Goal: Transaction & Acquisition: Purchase product/service

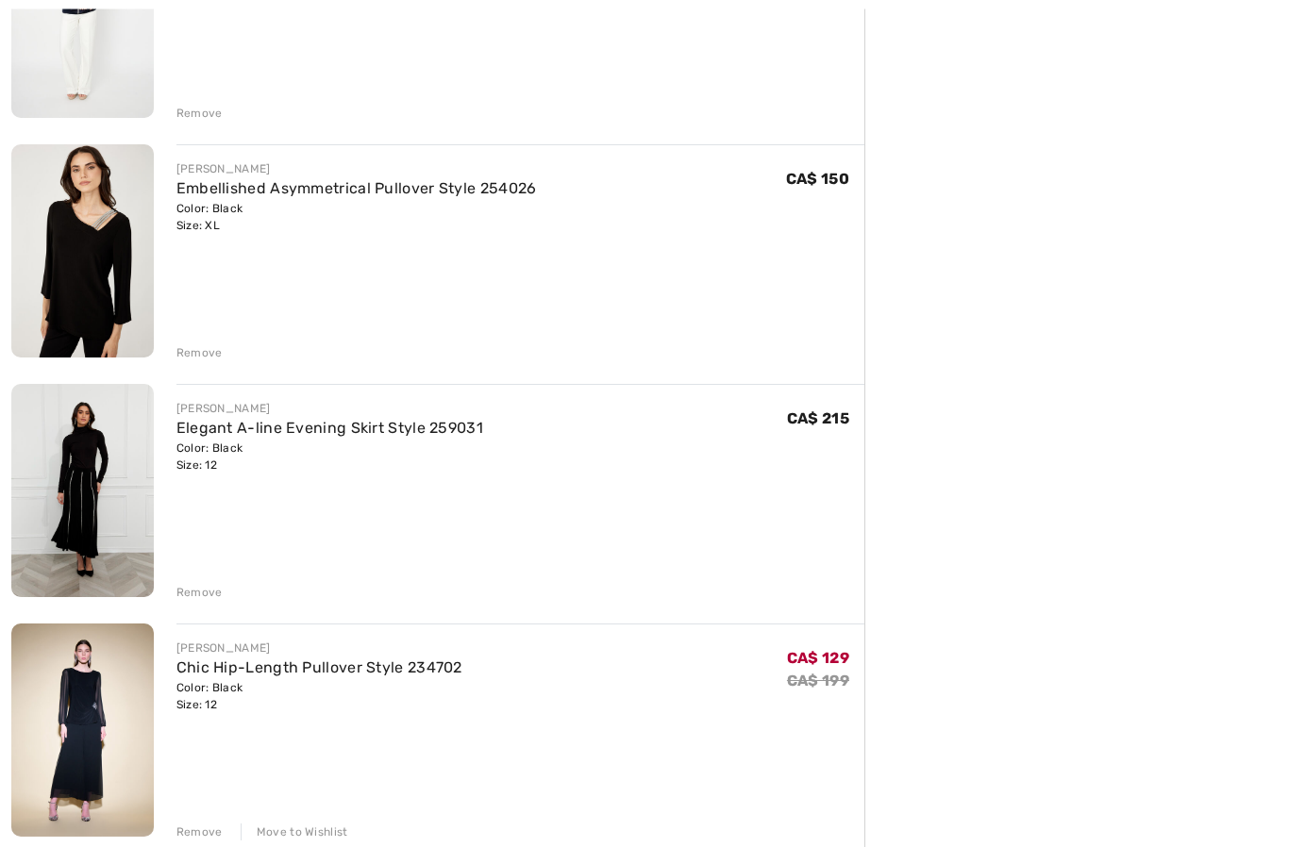
scroll to position [831, 0]
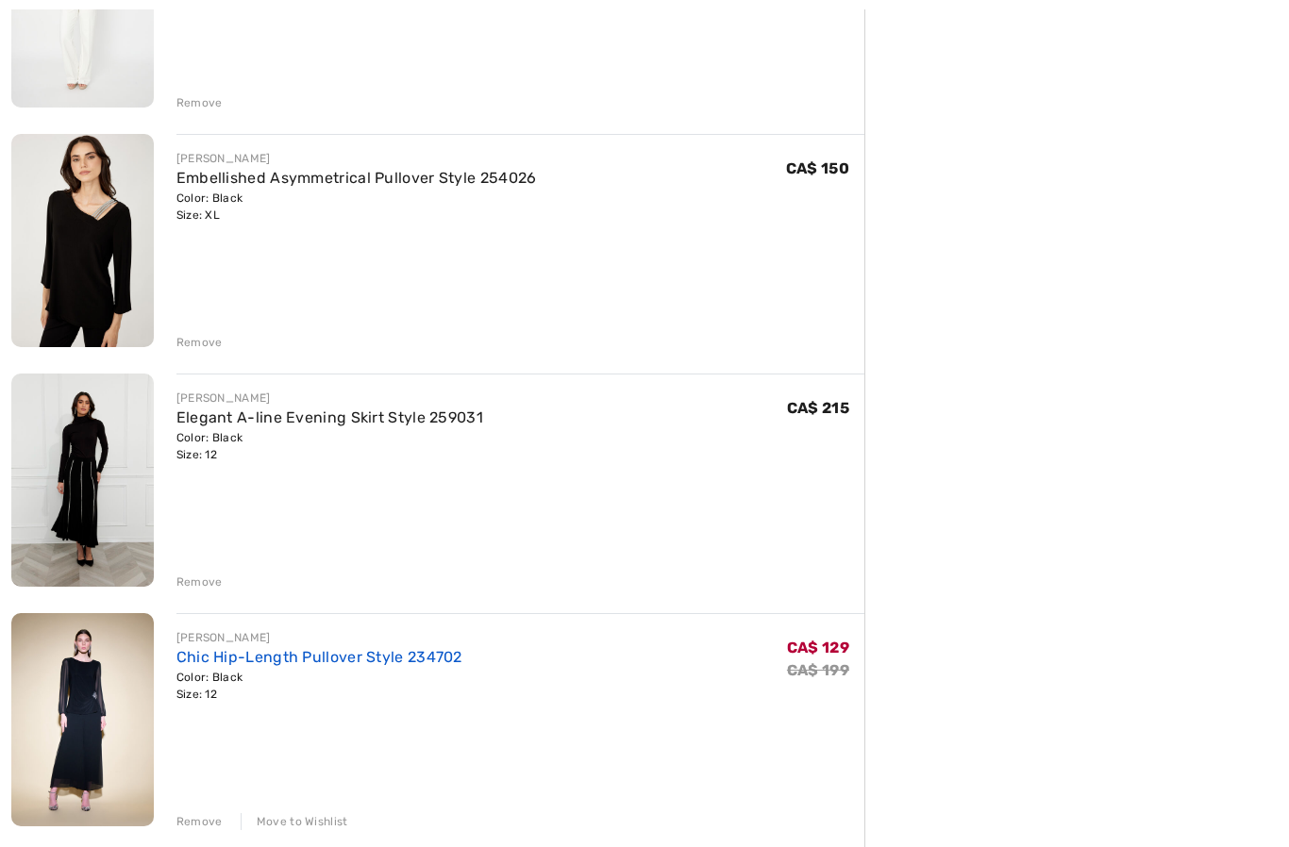
click at [329, 666] on link "Chic Hip-Length Pullover Style 234702" at bounding box center [319, 657] width 286 height 18
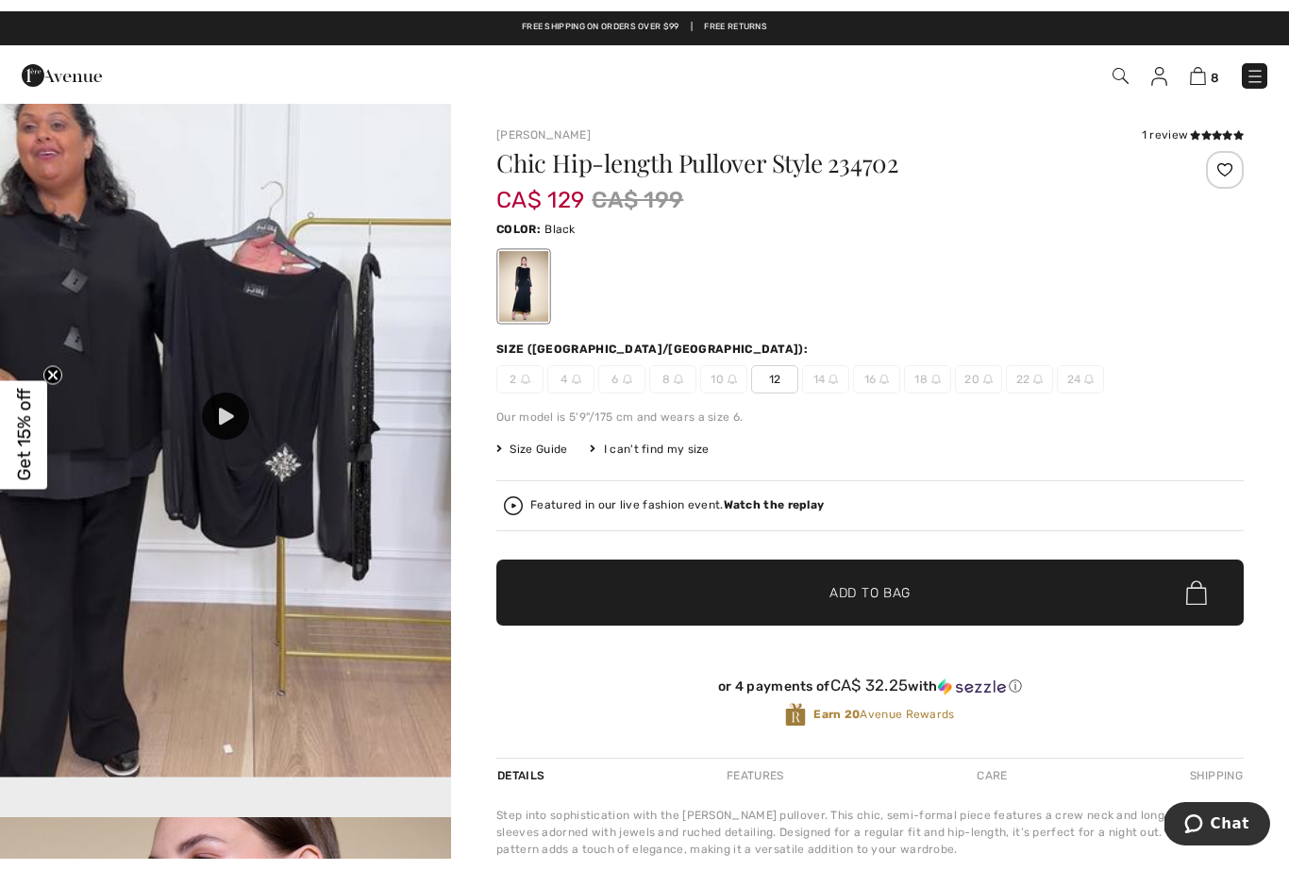
scroll to position [1447, 0]
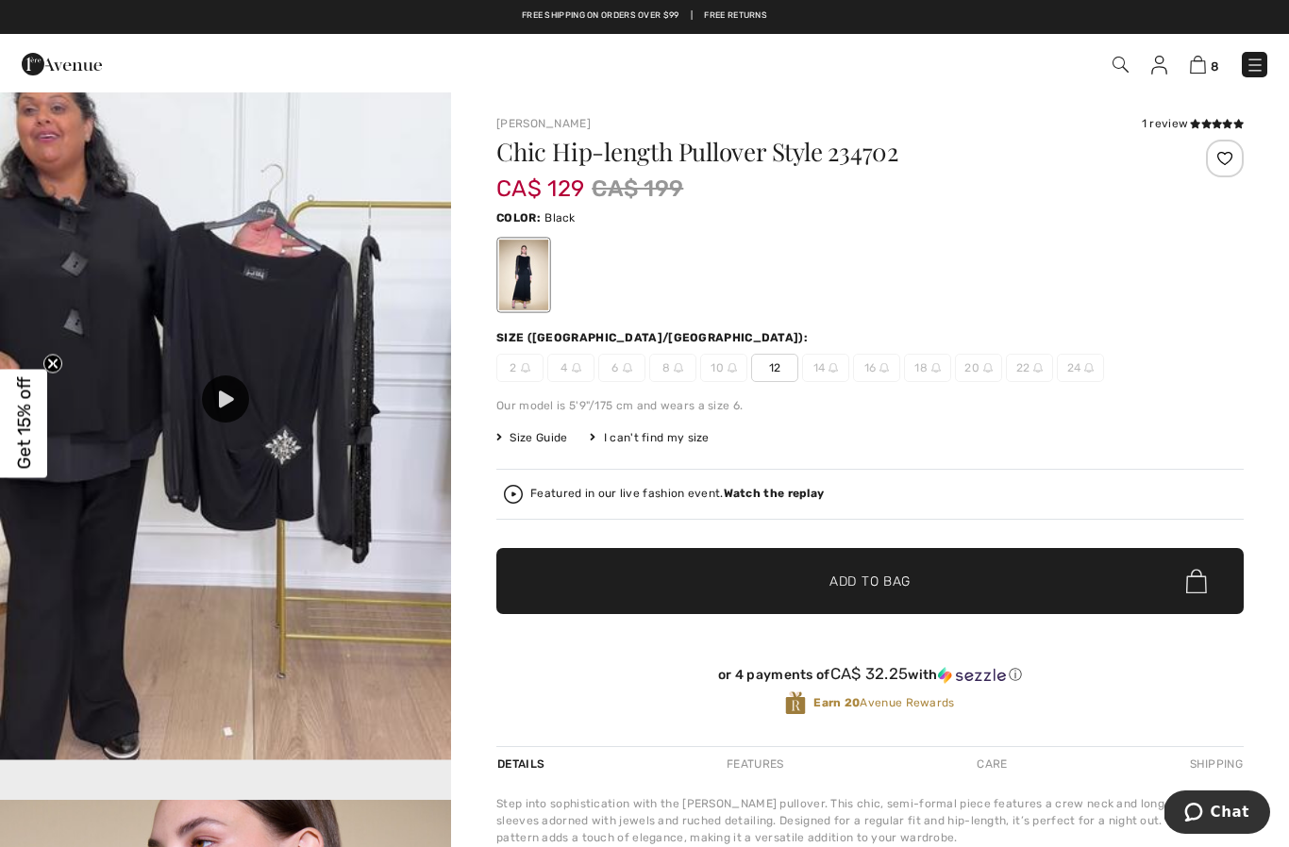
click at [219, 402] on div at bounding box center [225, 399] width 47 height 47
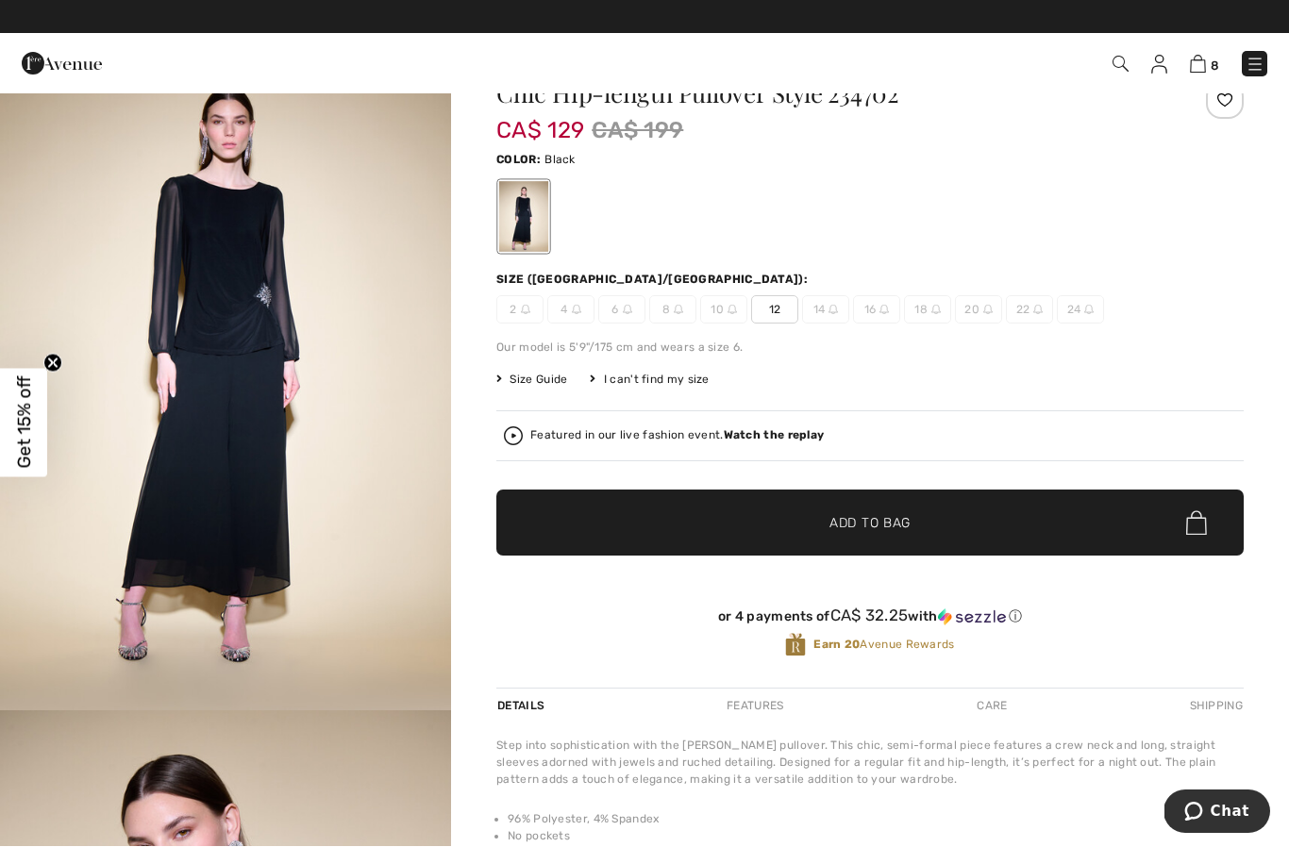
scroll to position [59, 0]
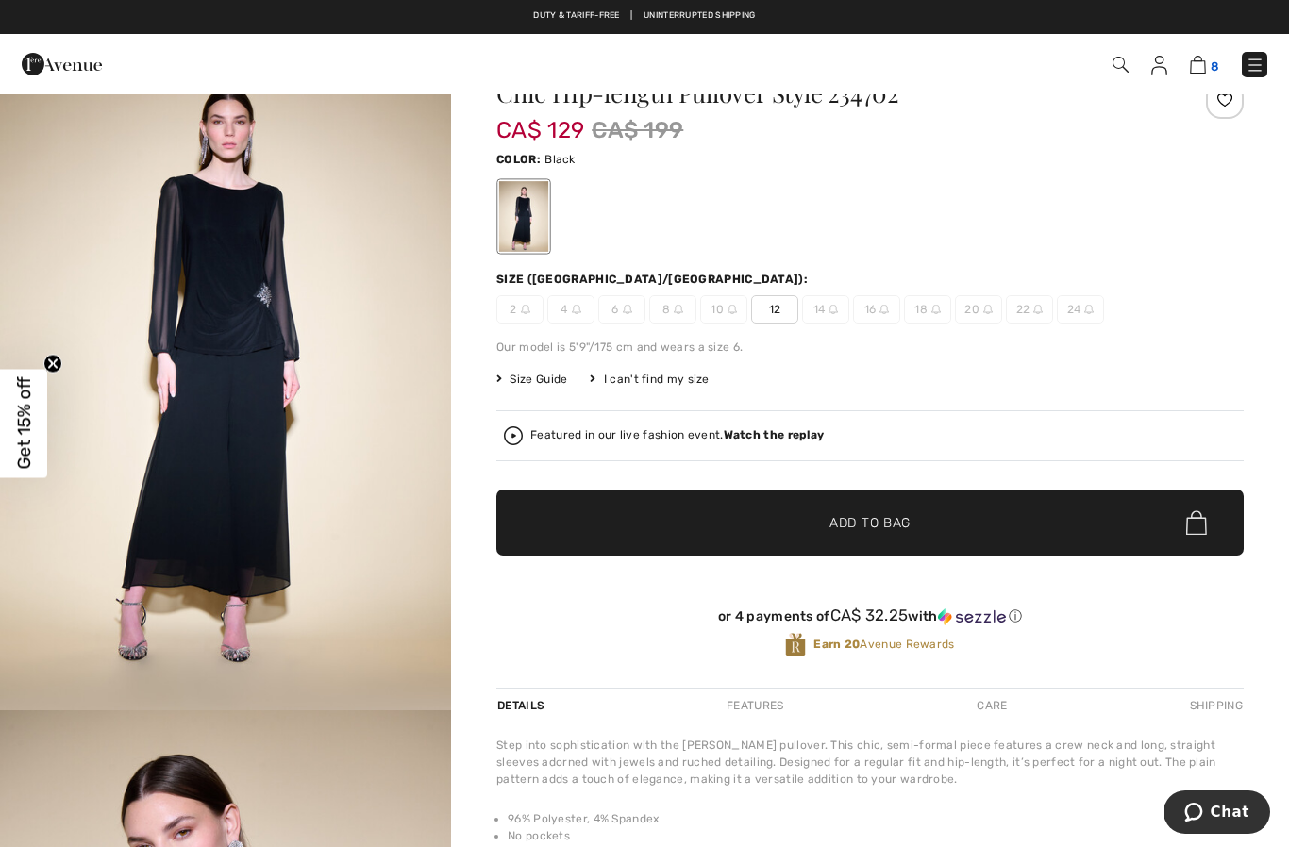
click at [1200, 59] on img at bounding box center [1198, 65] width 16 height 18
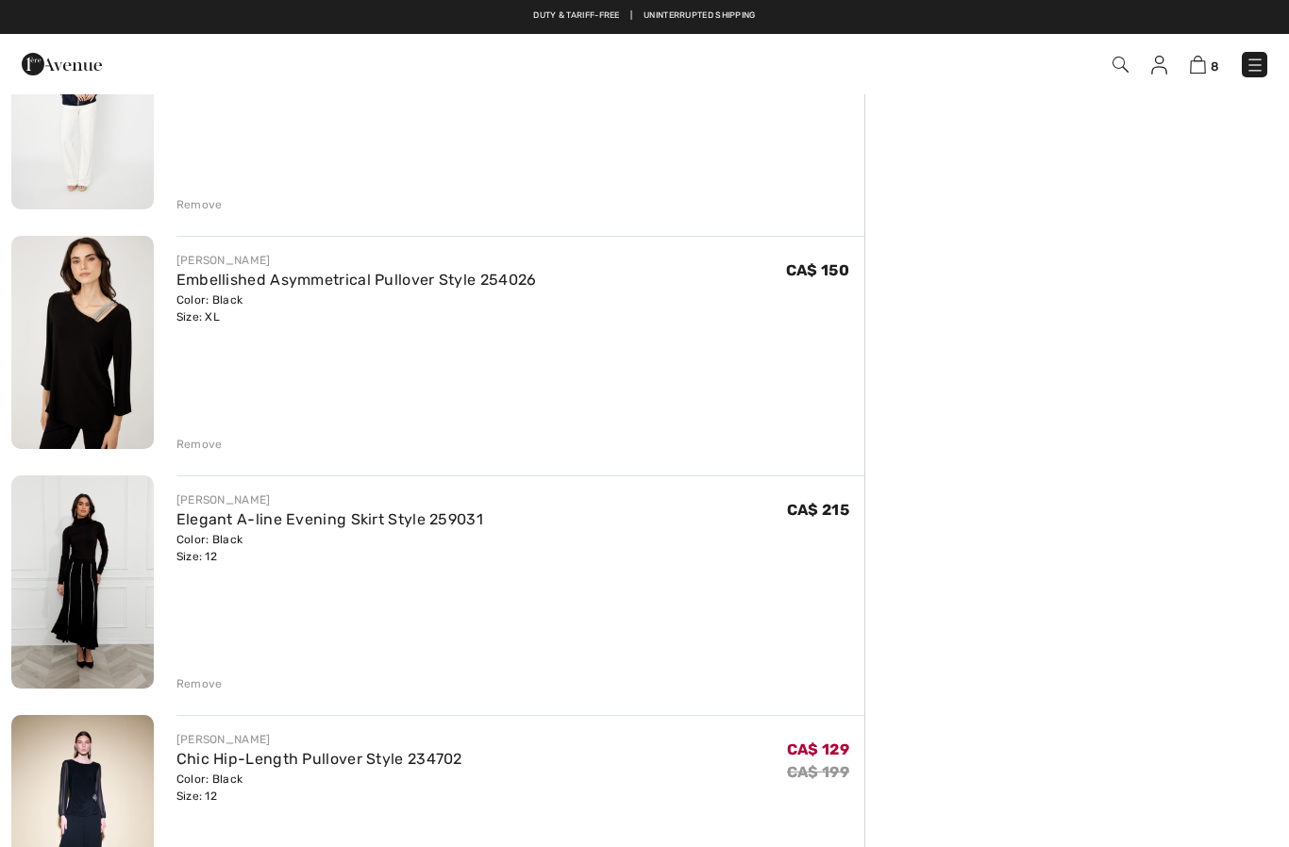
scroll to position [728, 0]
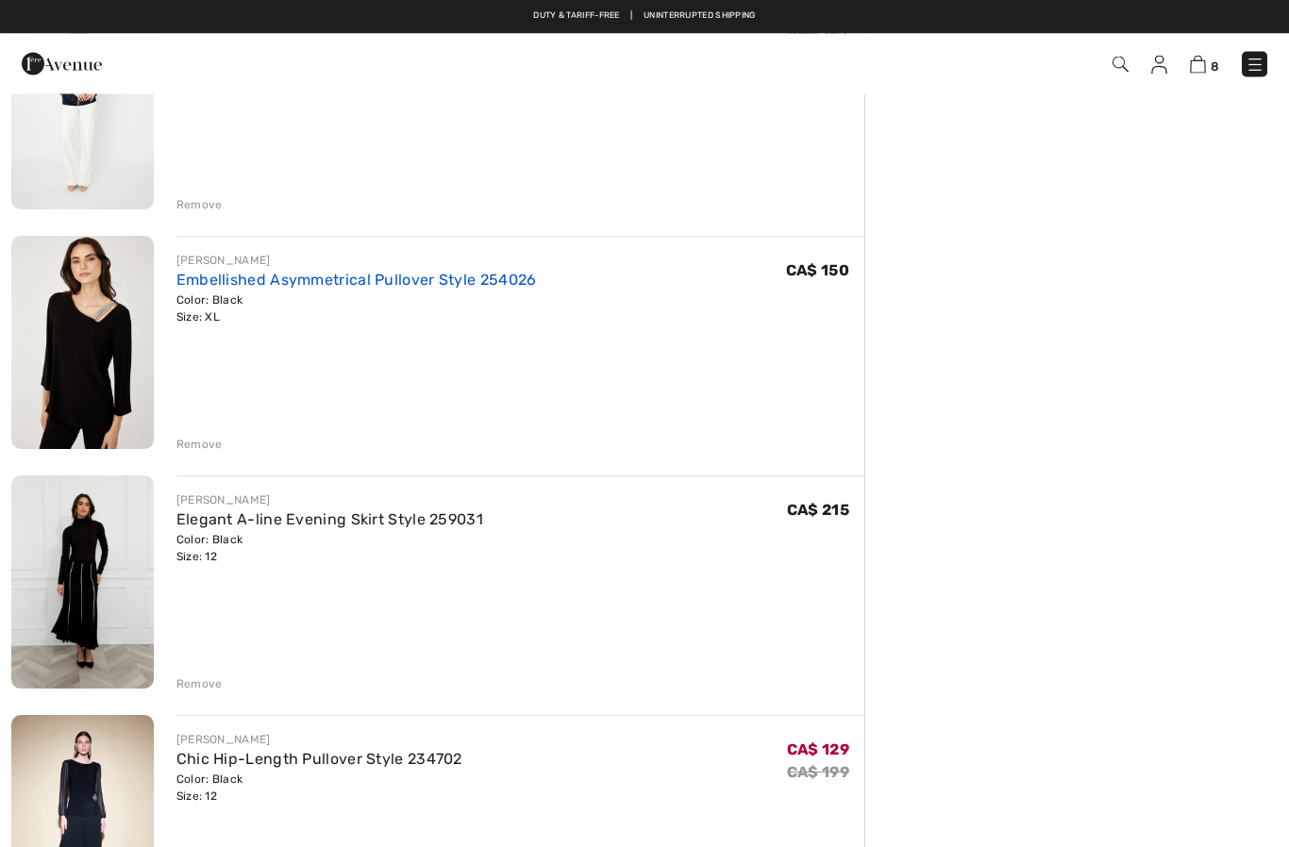
click at [315, 287] on link "Embellished Asymmetrical Pullover Style 254026" at bounding box center [356, 281] width 360 height 18
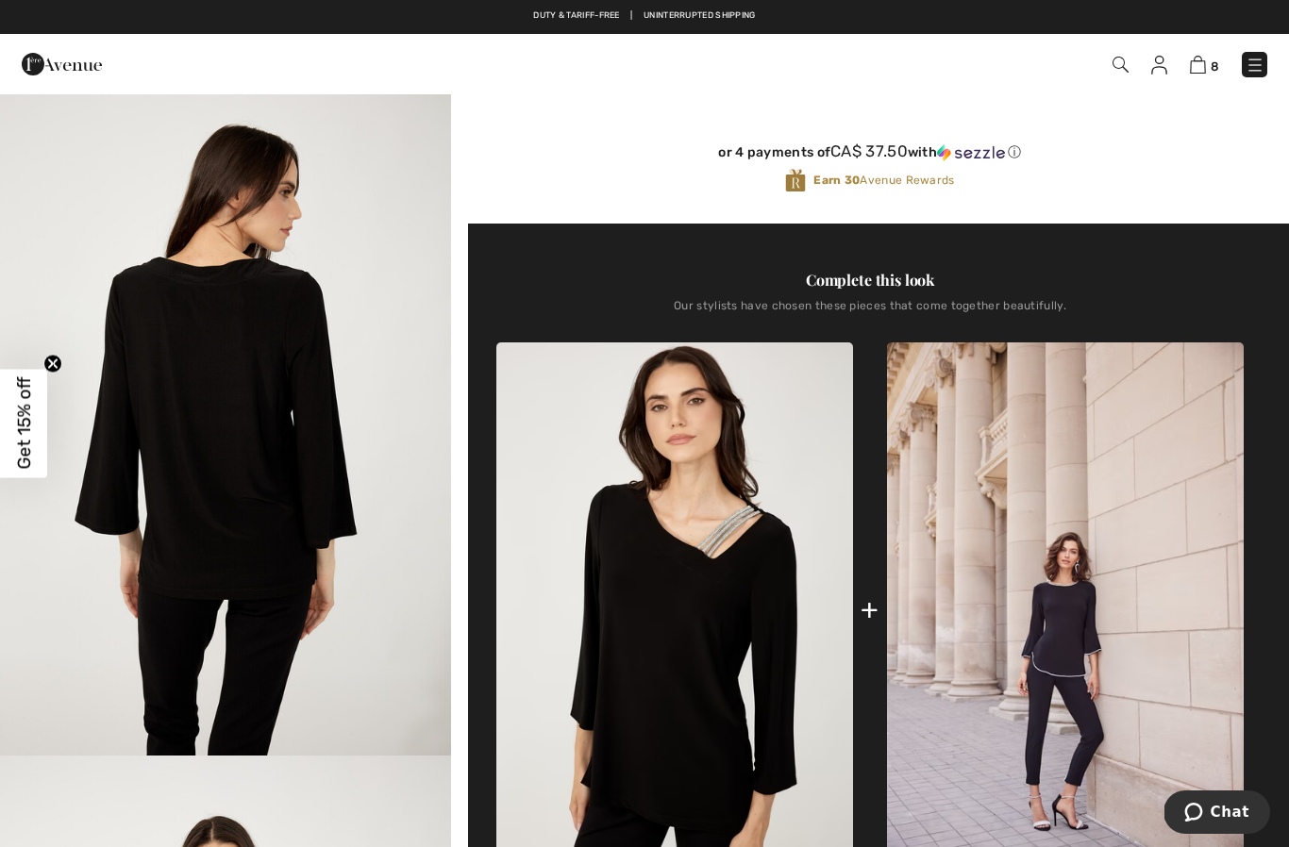
scroll to position [457, 0]
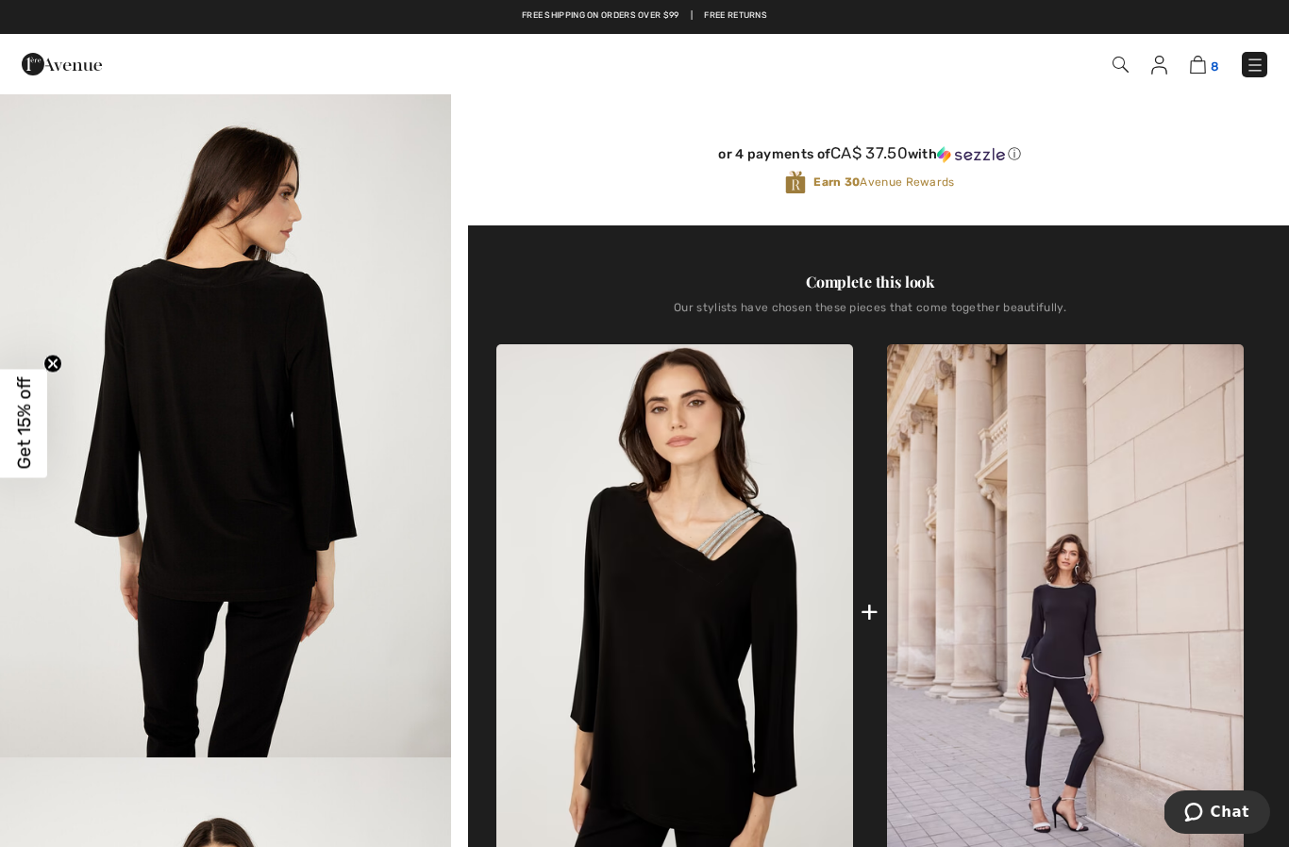
click at [1206, 61] on img at bounding box center [1198, 65] width 16 height 18
click at [1200, 60] on img at bounding box center [1198, 65] width 16 height 18
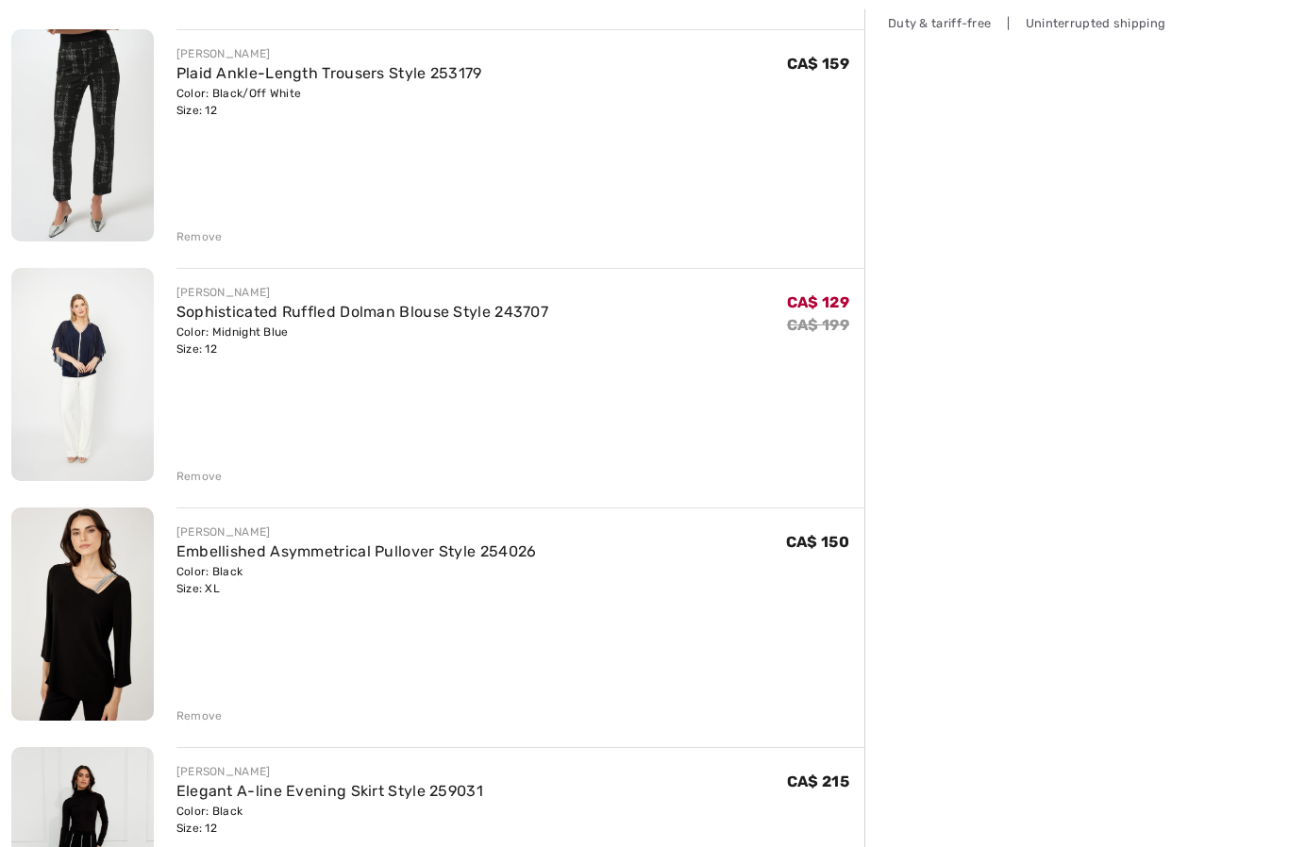
scroll to position [458, 0]
click at [365, 315] on link "Sophisticated Ruffled Dolman Blouse Style 243707" at bounding box center [362, 312] width 372 height 18
click at [360, 303] on link "Sophisticated Ruffled Dolman Blouse Style 243707" at bounding box center [362, 312] width 372 height 18
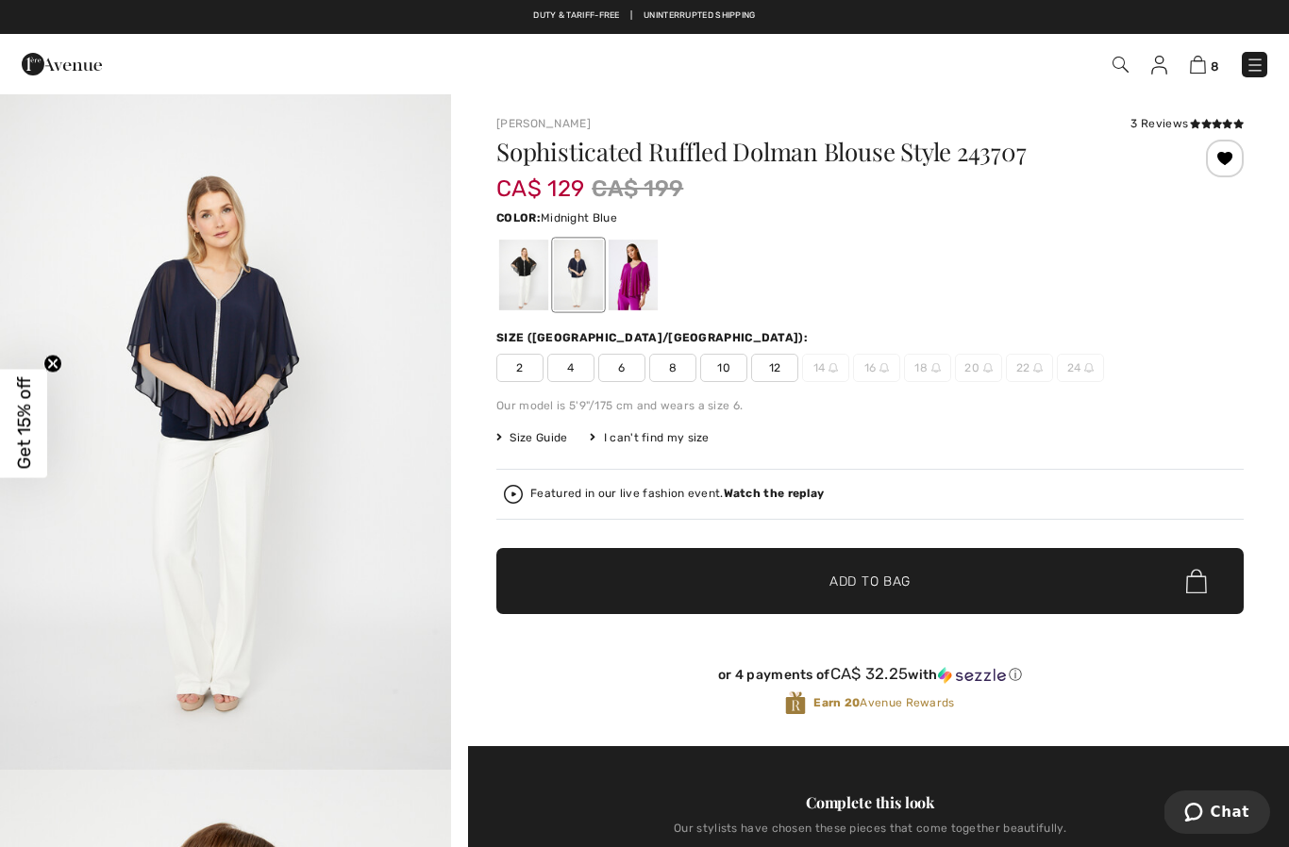
click at [633, 286] on div at bounding box center [633, 275] width 49 height 71
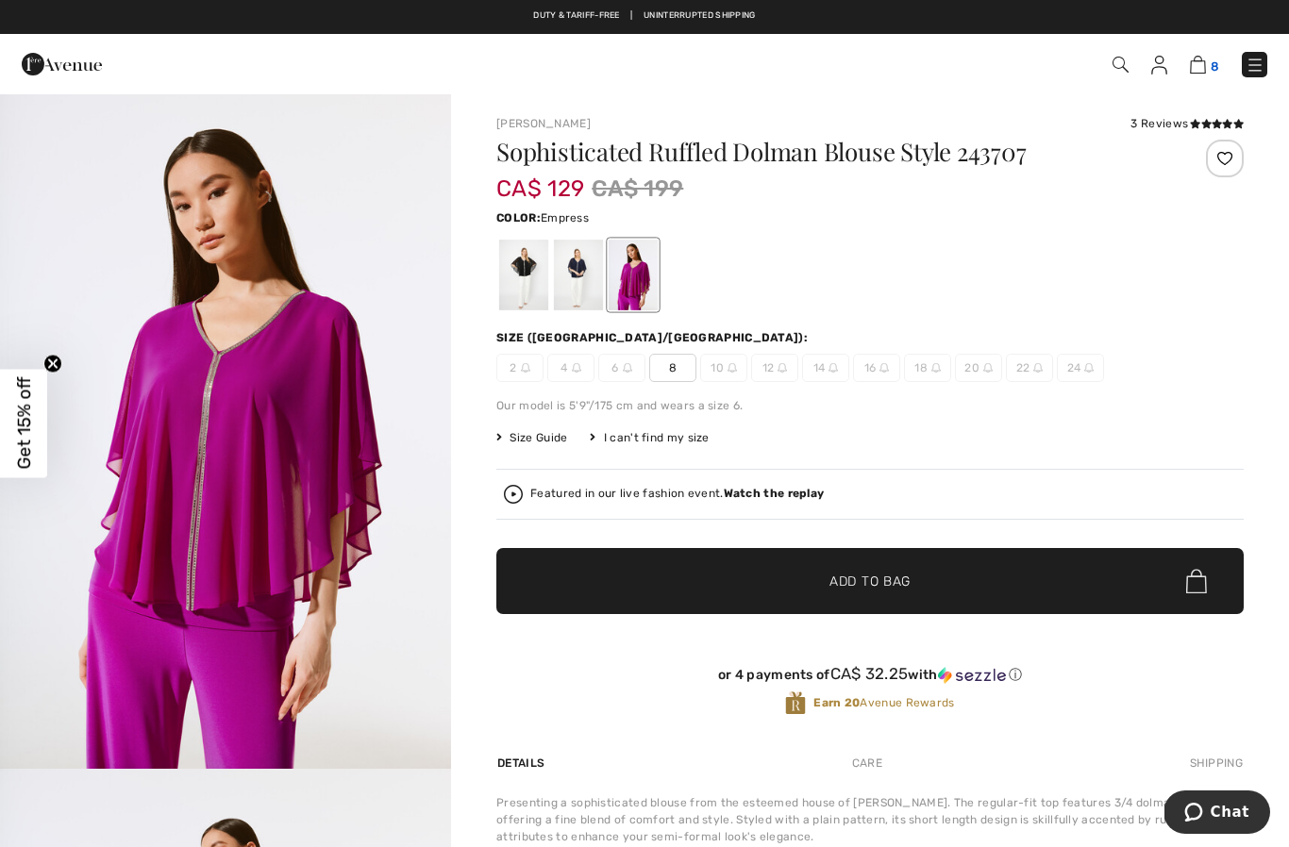
click at [1205, 63] on img at bounding box center [1198, 65] width 16 height 18
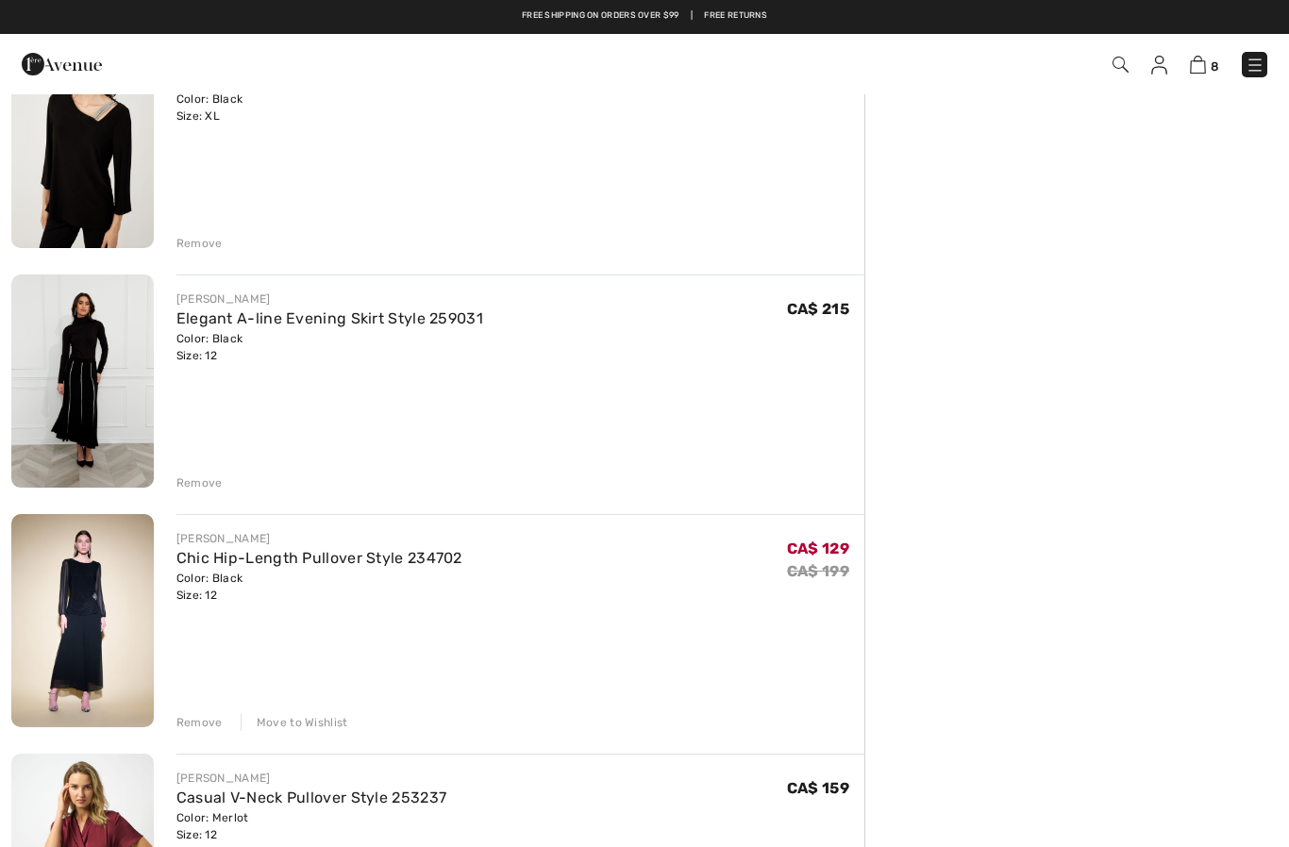
scroll to position [929, 0]
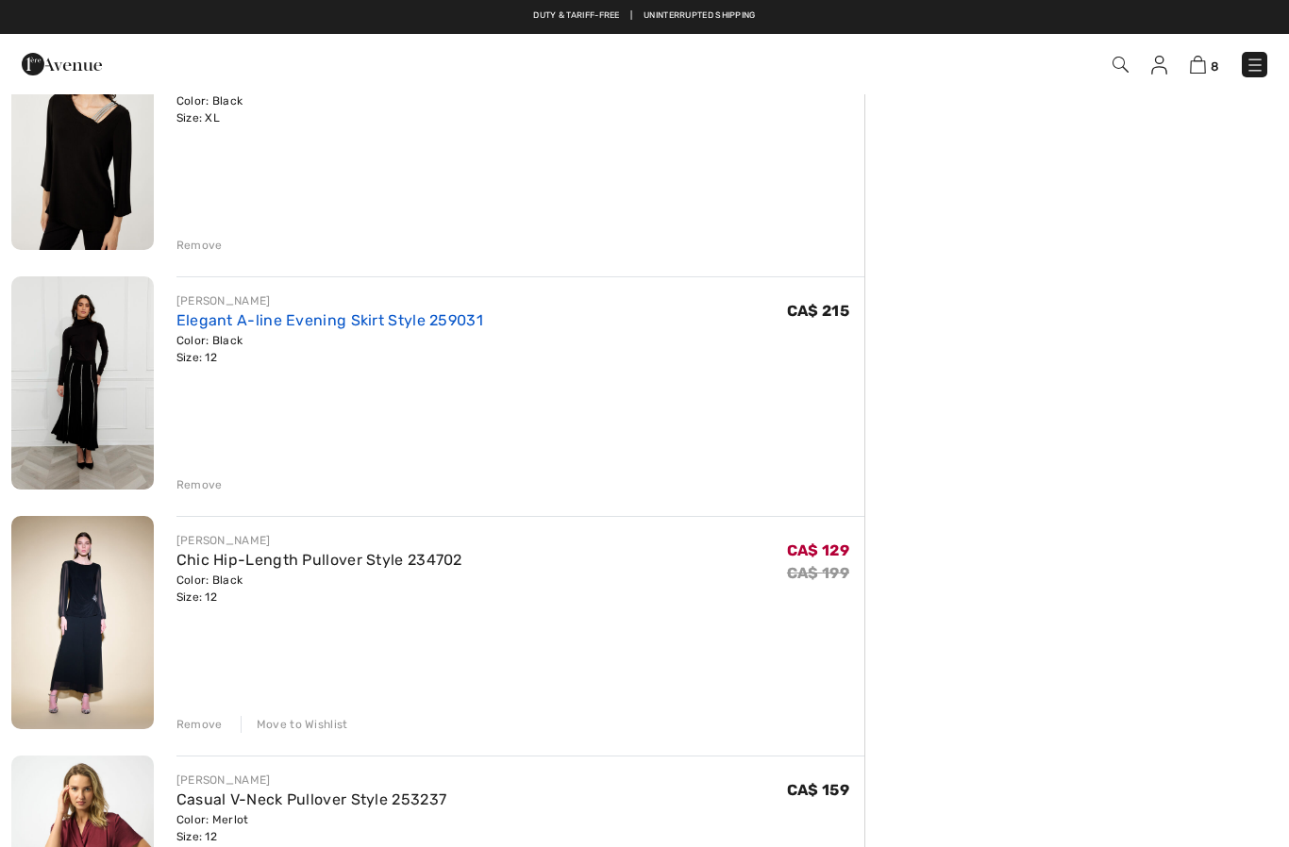
click at [391, 323] on link "Elegant A-line Evening Skirt Style 259031" at bounding box center [329, 320] width 307 height 18
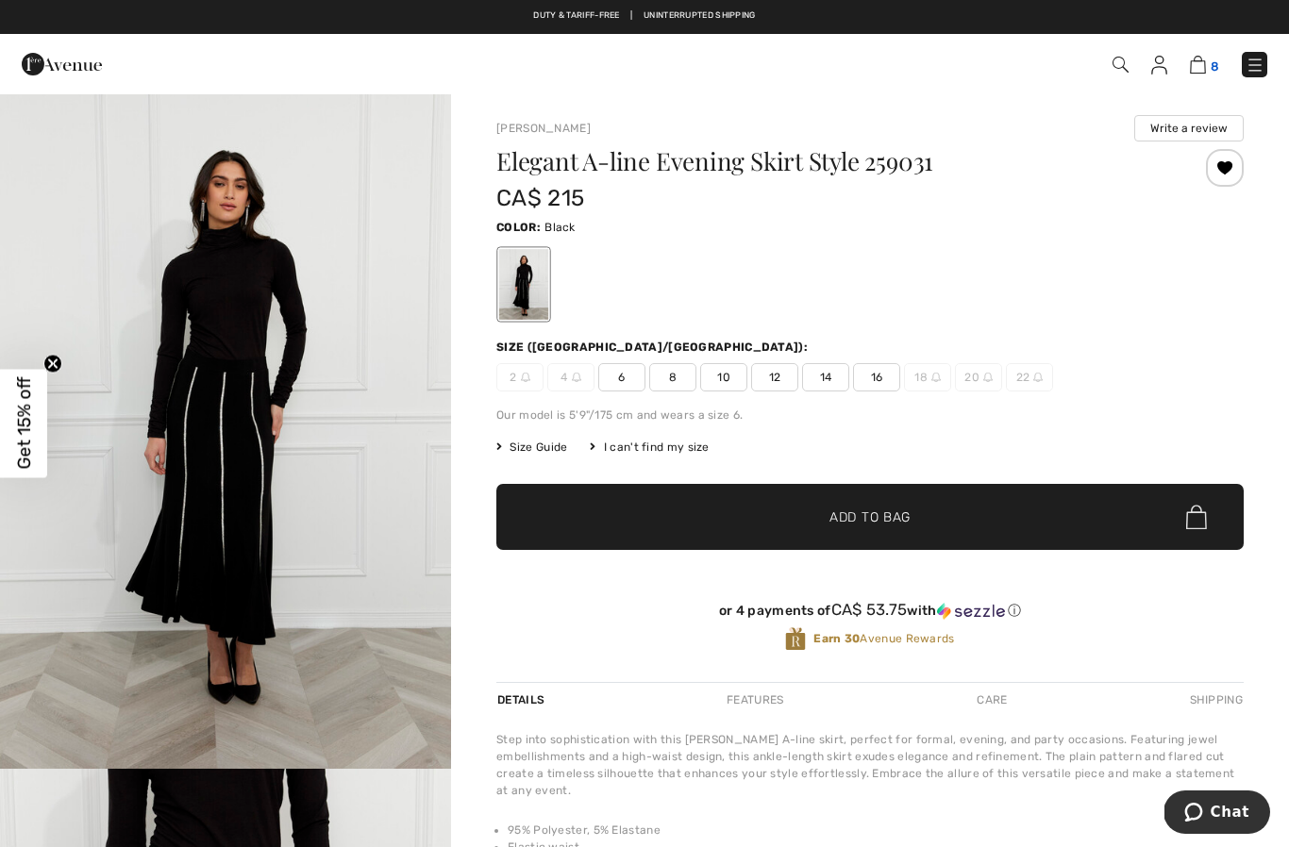
click at [1203, 73] on img at bounding box center [1198, 65] width 16 height 18
click at [1194, 72] on img at bounding box center [1198, 65] width 16 height 18
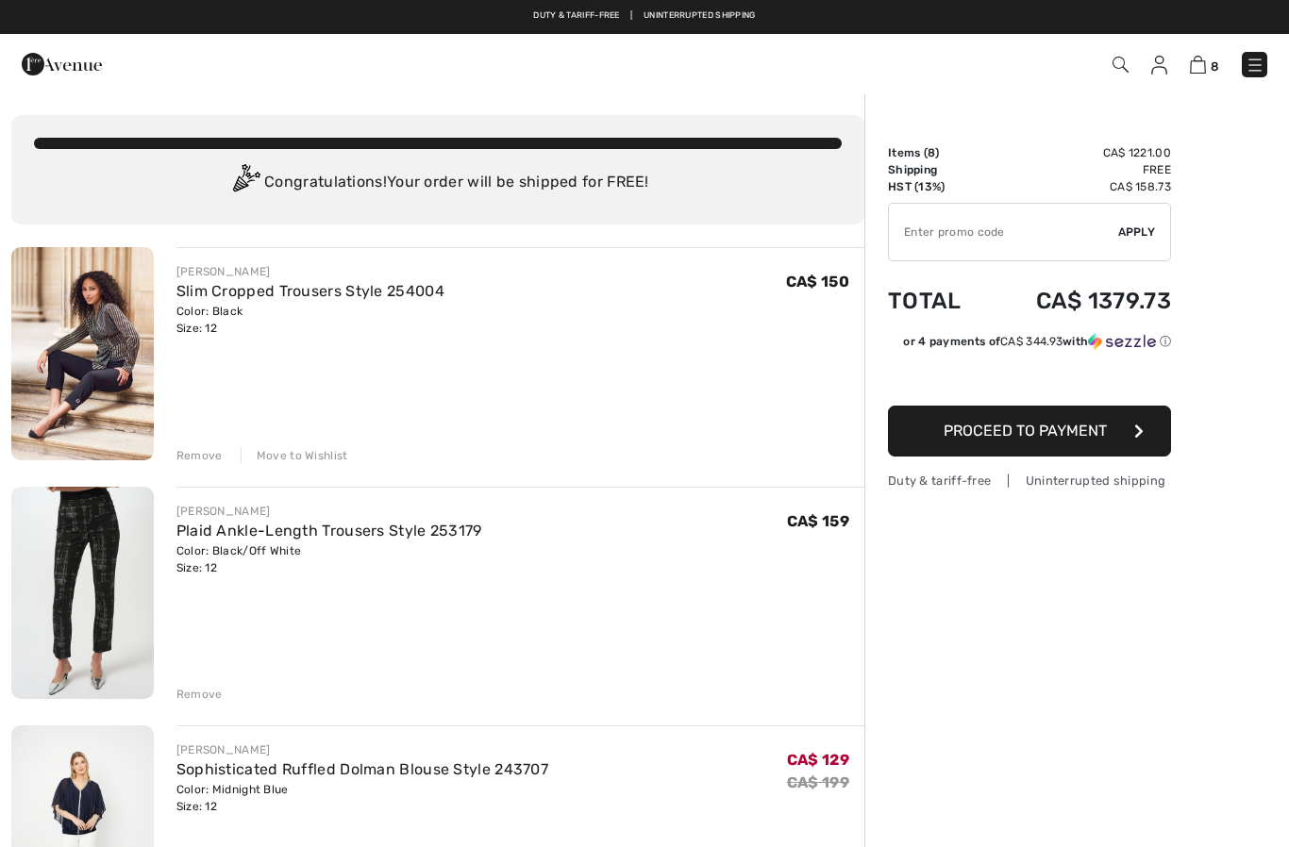
click at [972, 243] on input "TEXT" at bounding box center [1003, 232] width 229 height 57
click at [1138, 243] on div "✔ Apply Remove" at bounding box center [1029, 232] width 283 height 59
click at [1148, 226] on span "Apply" at bounding box center [1137, 232] width 38 height 17
type input "SH0PSALE"
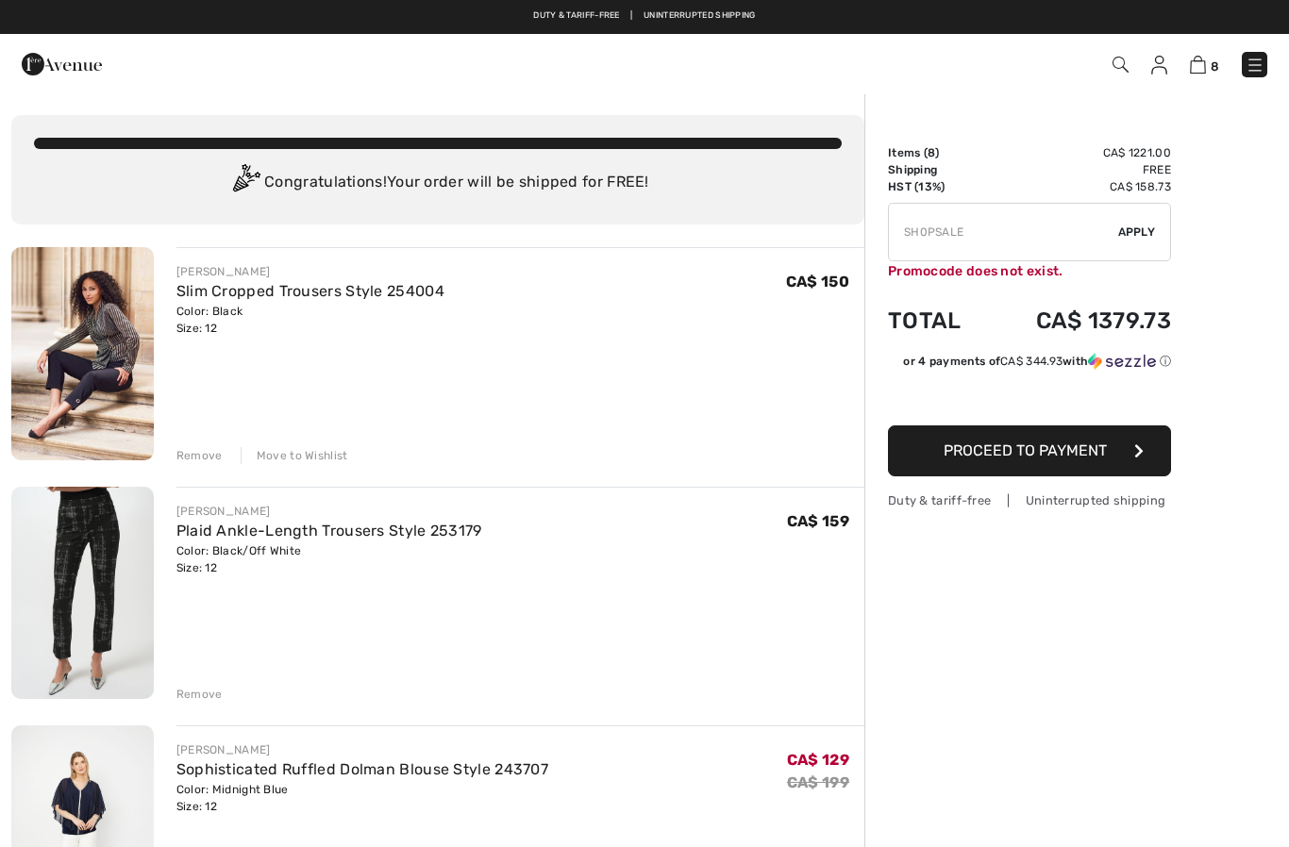
click at [1070, 457] on span "Proceed to Payment" at bounding box center [1025, 451] width 163 height 18
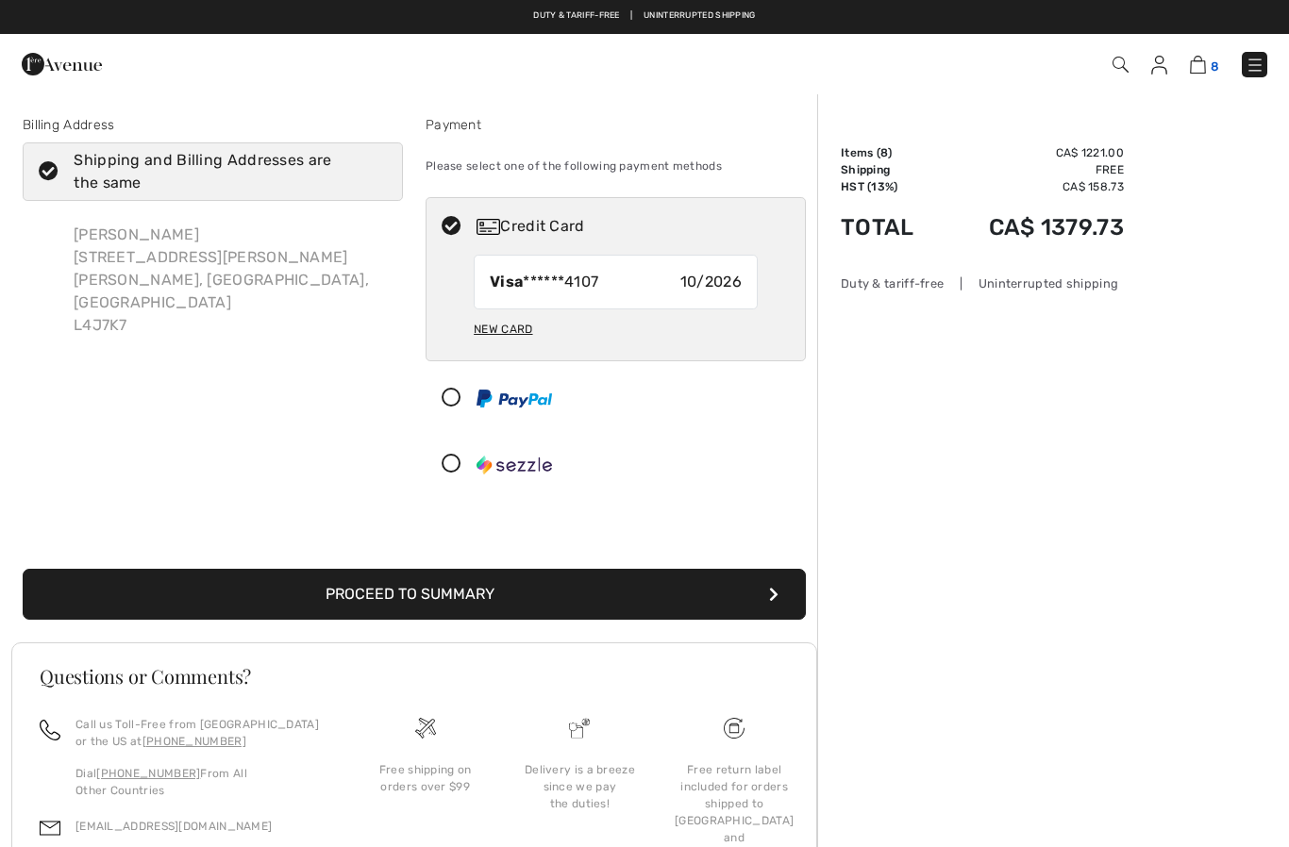
click at [1193, 72] on img at bounding box center [1198, 65] width 16 height 18
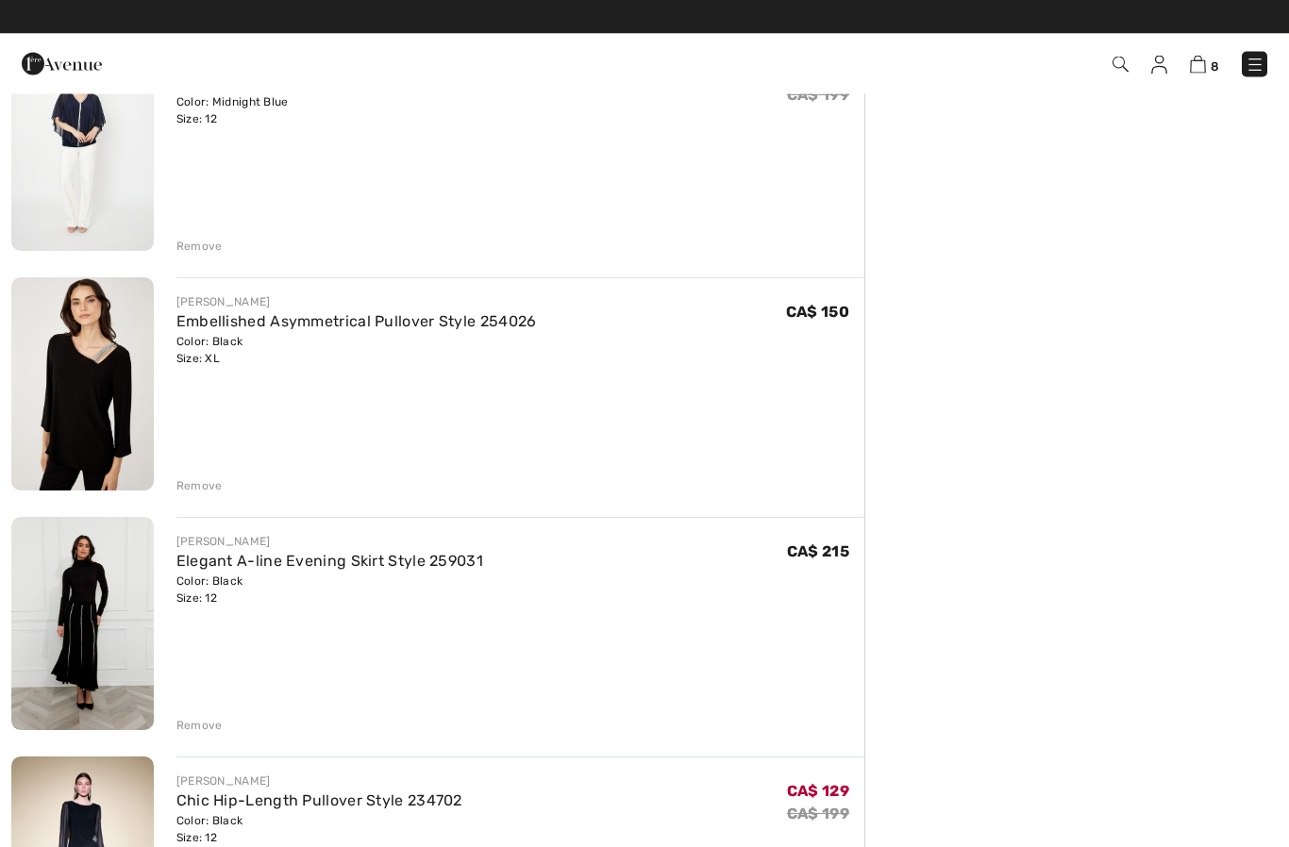
scroll to position [688, 0]
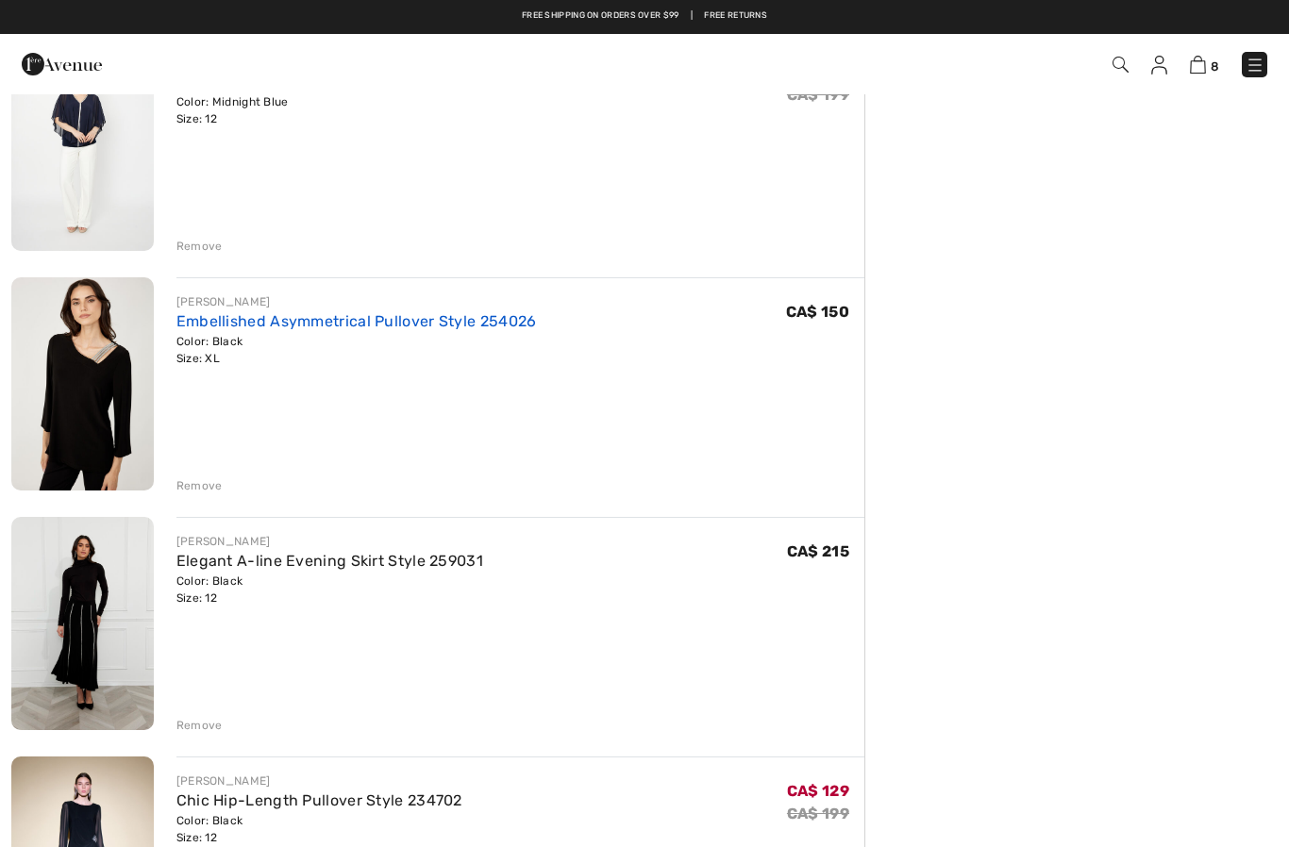
click at [360, 329] on link "Embellished Asymmetrical Pullover Style 254026" at bounding box center [356, 321] width 360 height 18
click at [287, 318] on link "Embellished Asymmetrical Pullover Style 254026" at bounding box center [356, 321] width 360 height 18
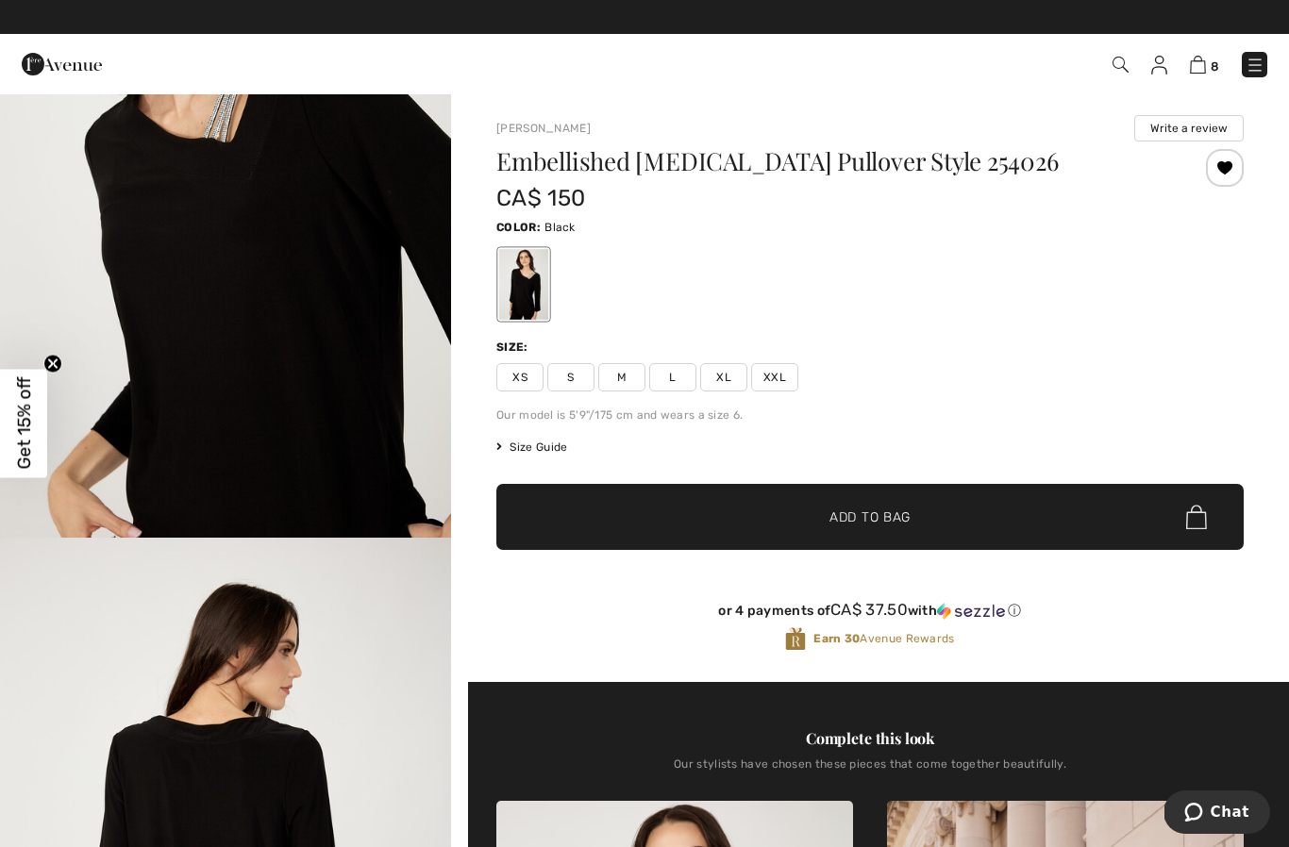
click at [672, 377] on span "L" at bounding box center [672, 377] width 47 height 28
click at [862, 514] on span "Add to Bag" at bounding box center [869, 518] width 81 height 20
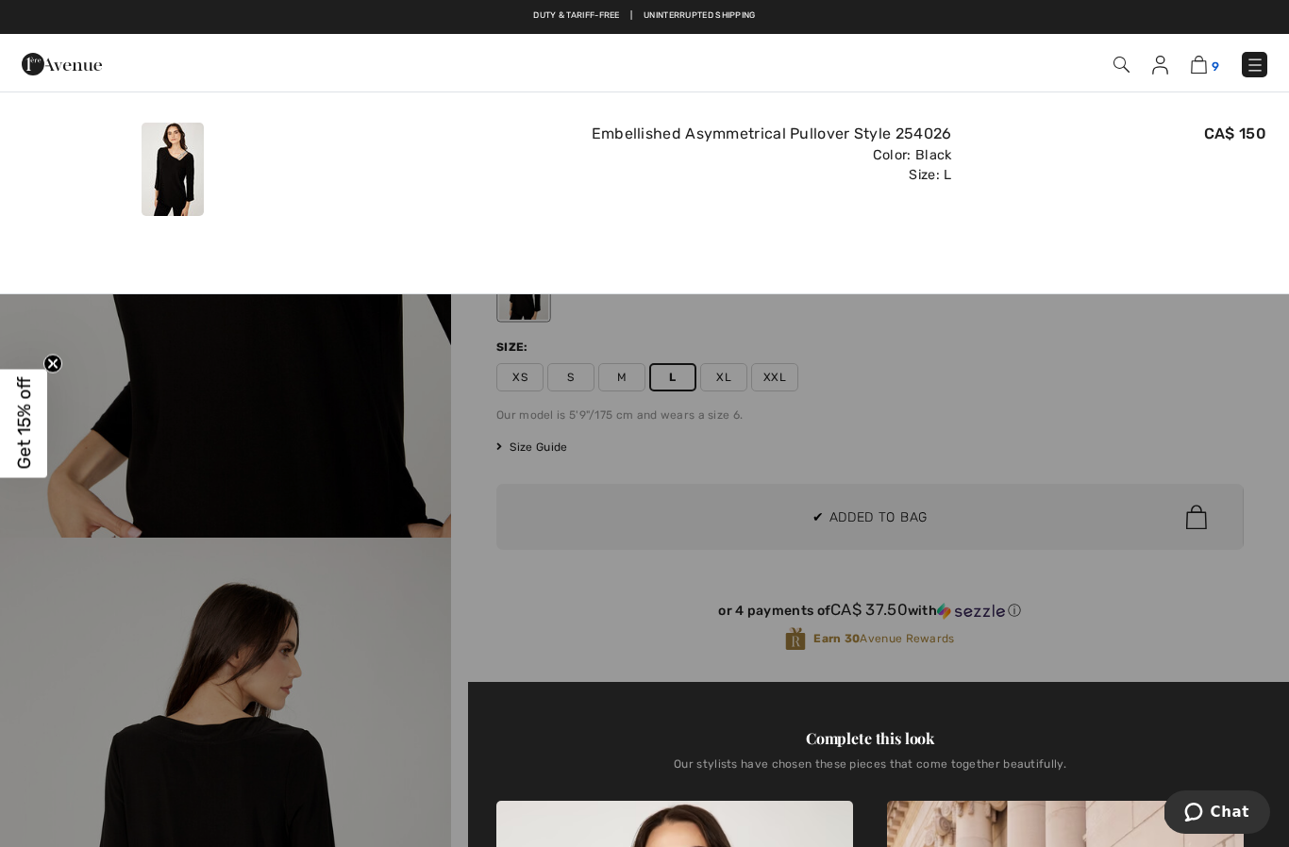
click at [1200, 62] on img at bounding box center [1199, 65] width 16 height 18
click at [1202, 59] on img at bounding box center [1199, 65] width 16 height 18
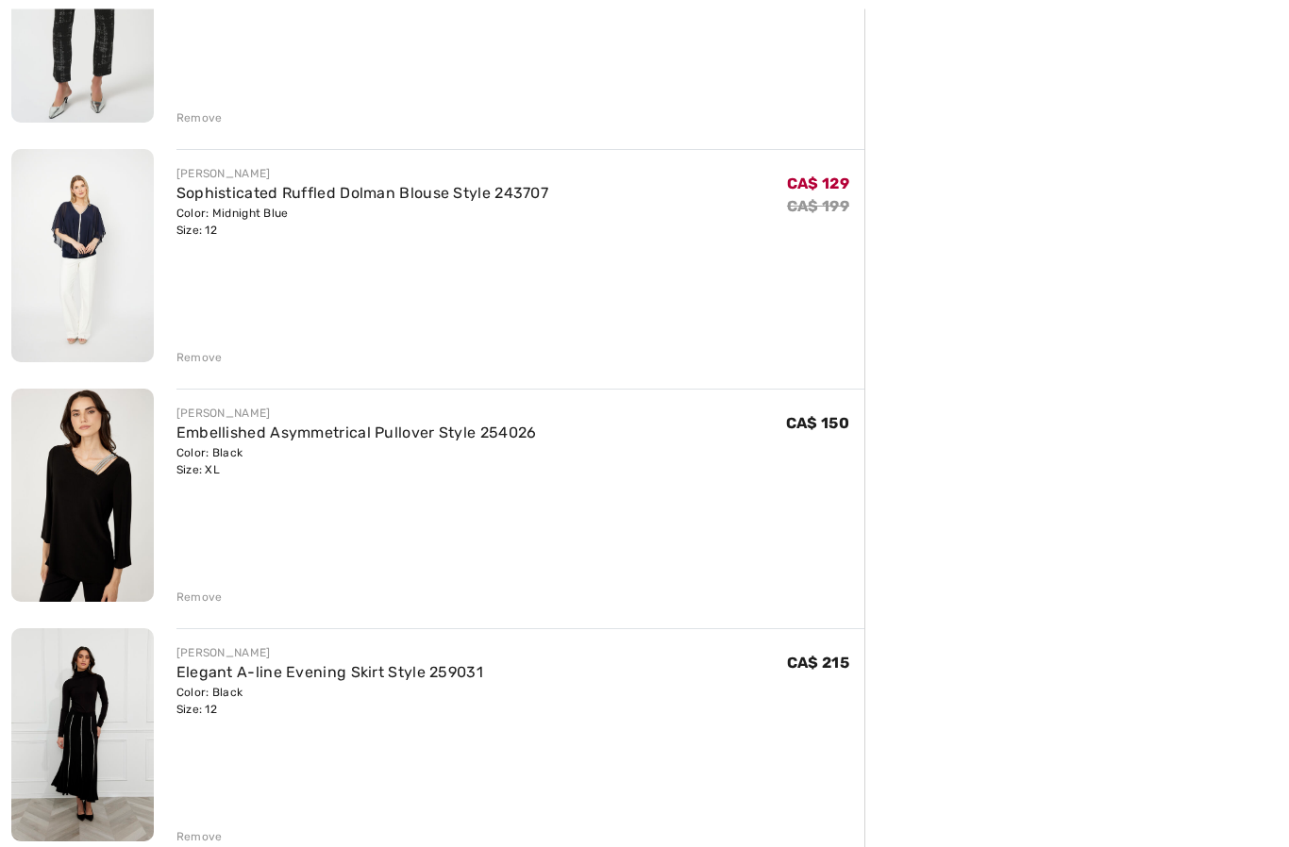
scroll to position [577, 0]
click at [200, 592] on div "Remove" at bounding box center [199, 597] width 46 height 17
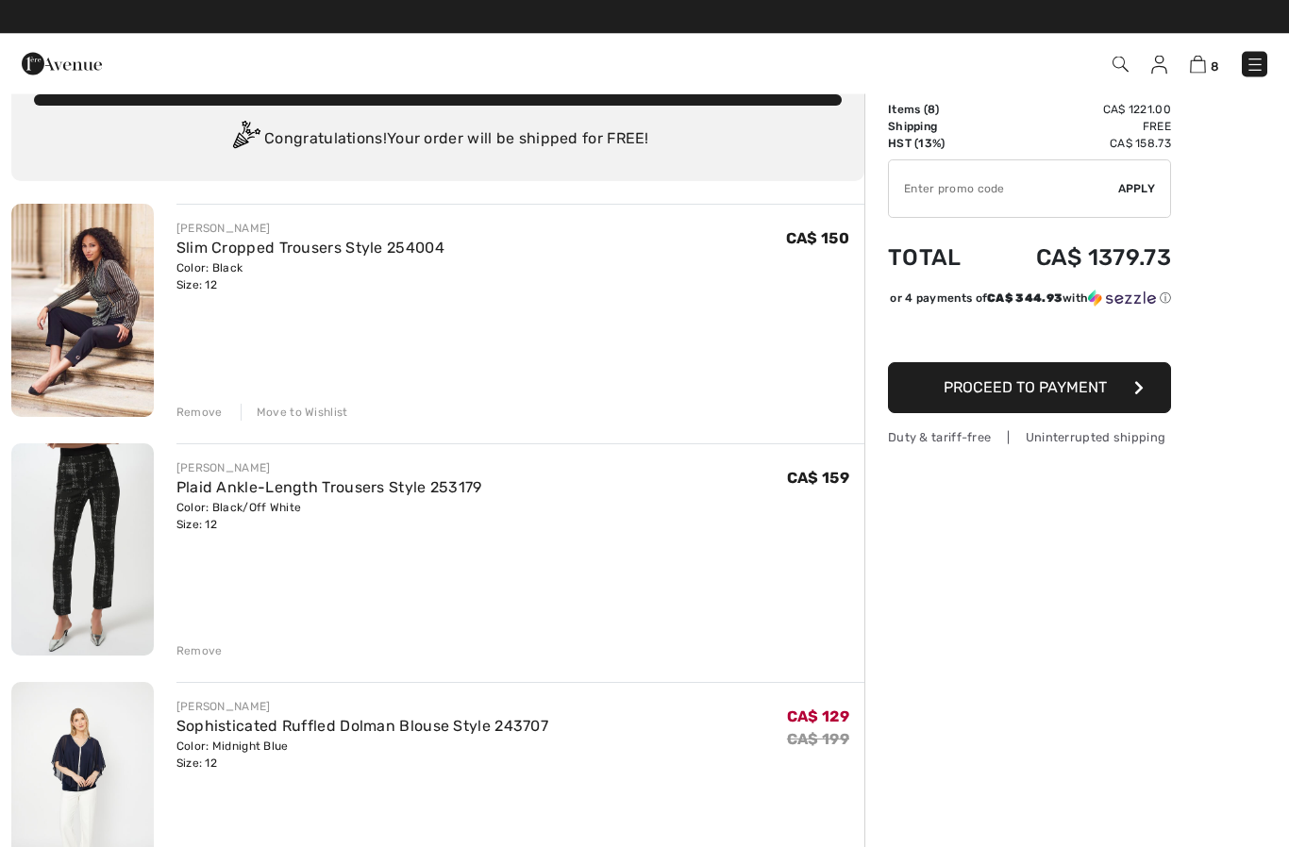
scroll to position [0, 0]
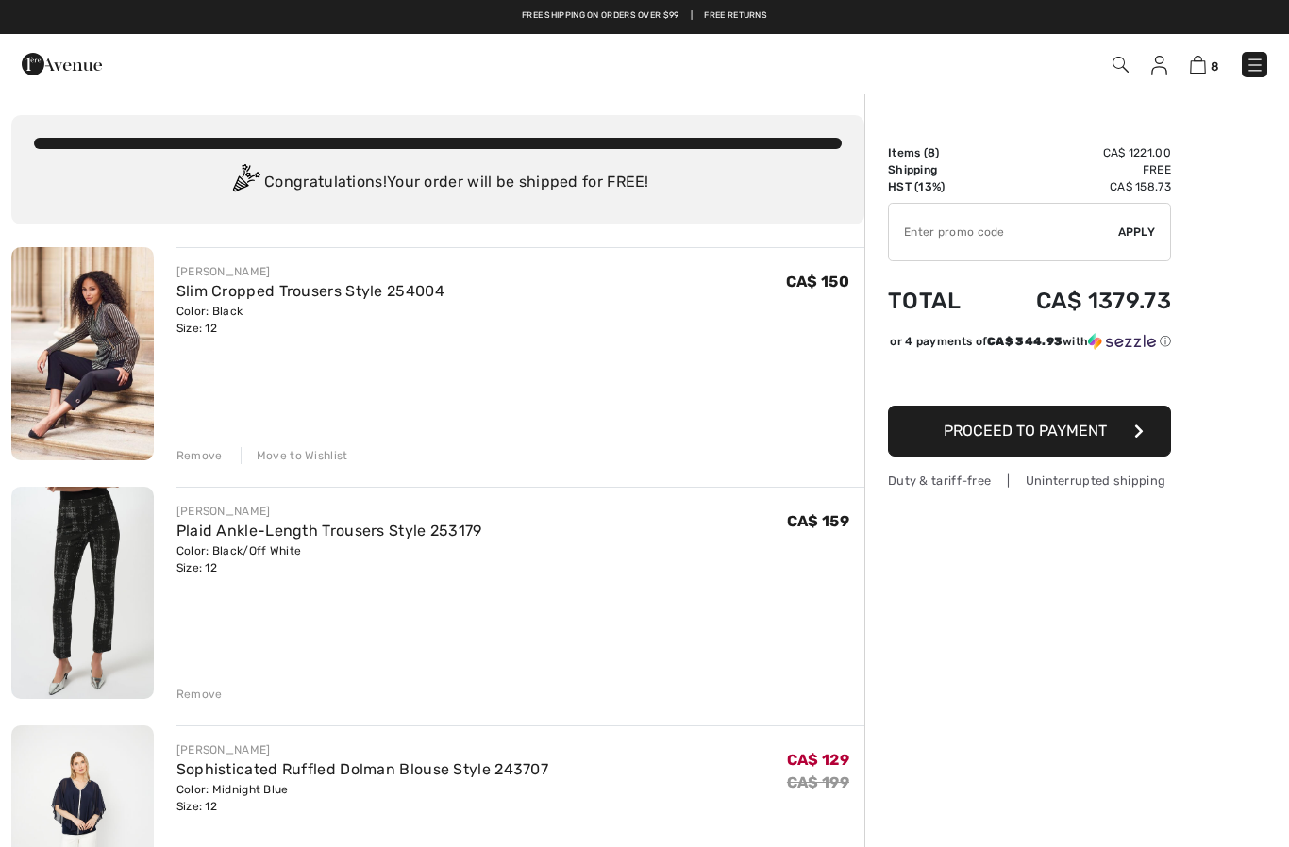
click at [1090, 457] on button "Proceed to Payment" at bounding box center [1029, 431] width 283 height 51
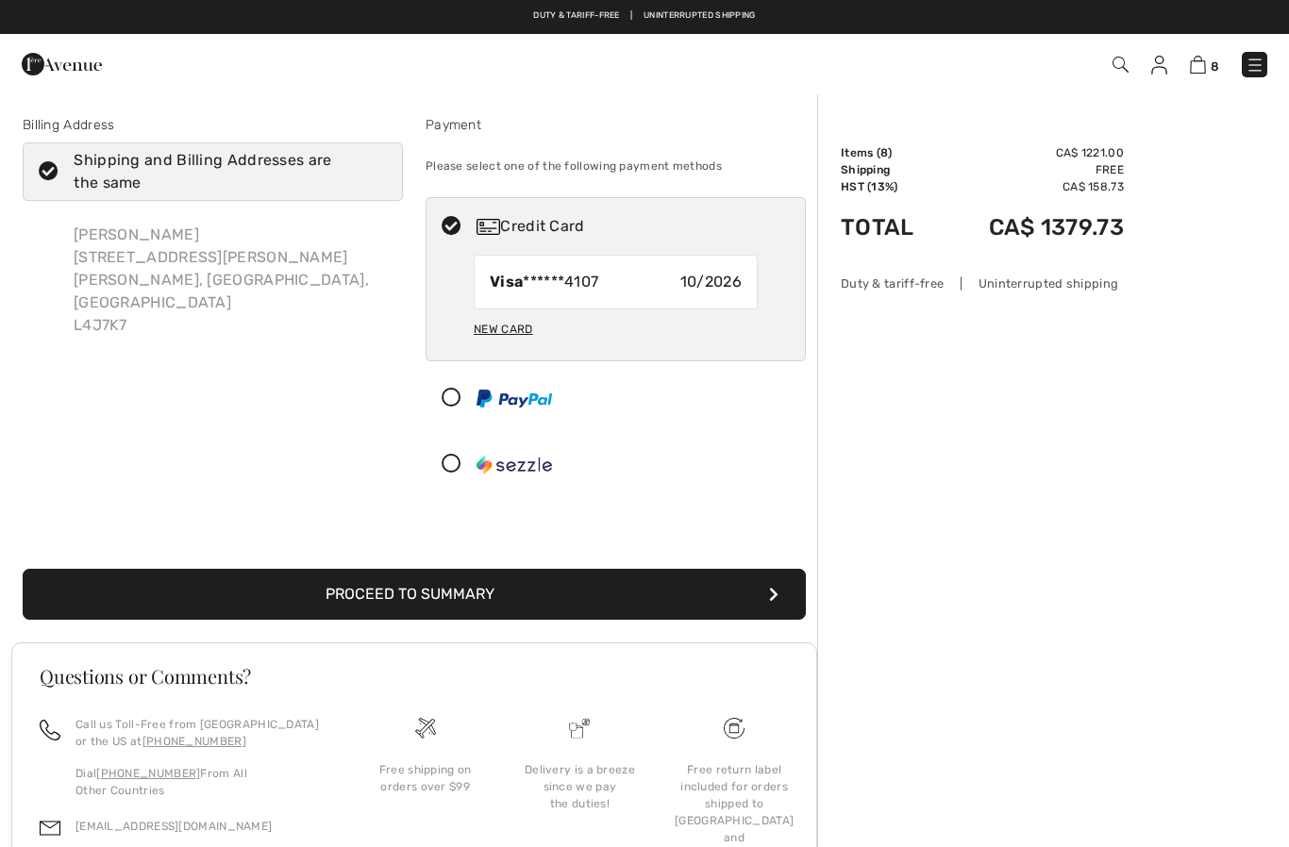
click at [489, 601] on button "Proceed to Summary" at bounding box center [414, 594] width 783 height 51
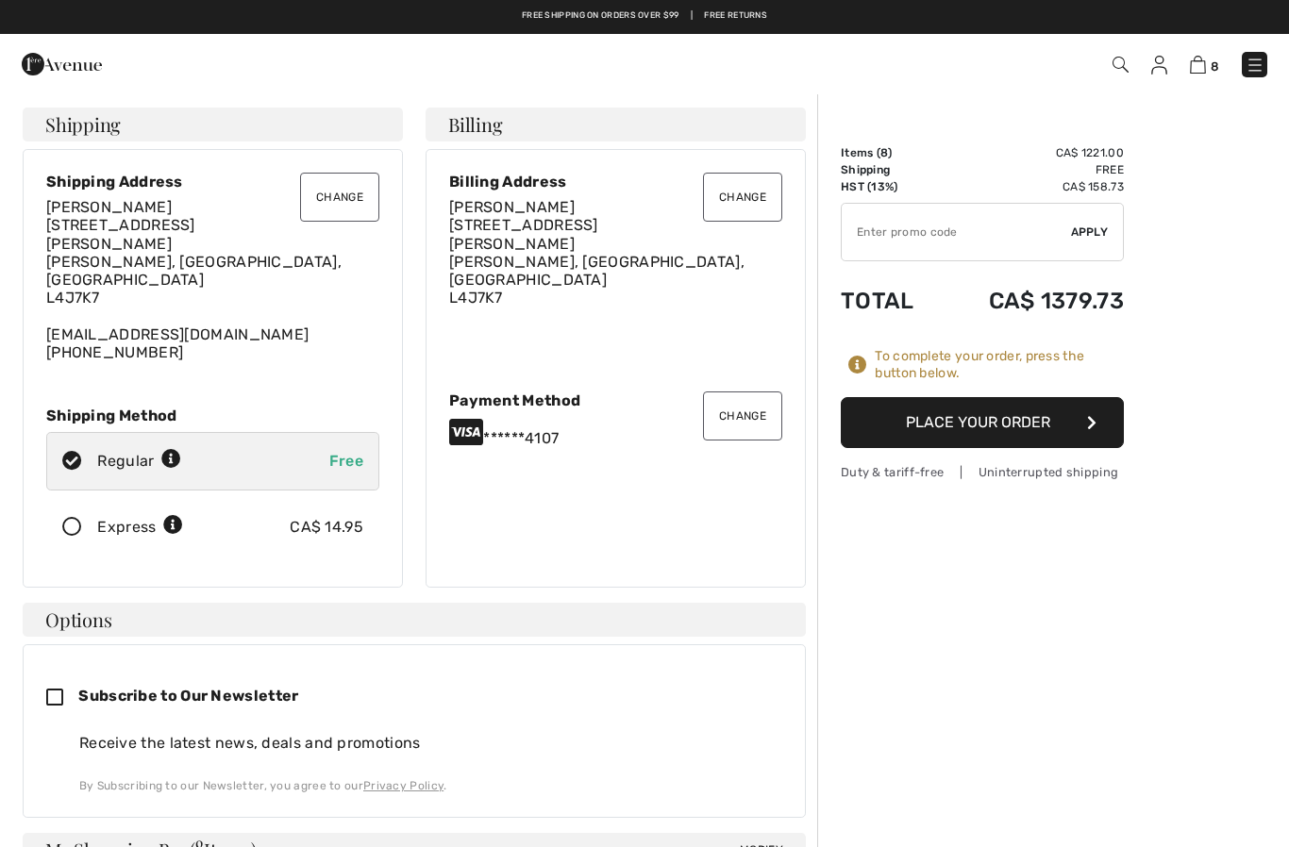
click at [979, 411] on button "Place Your Order" at bounding box center [982, 422] width 283 height 51
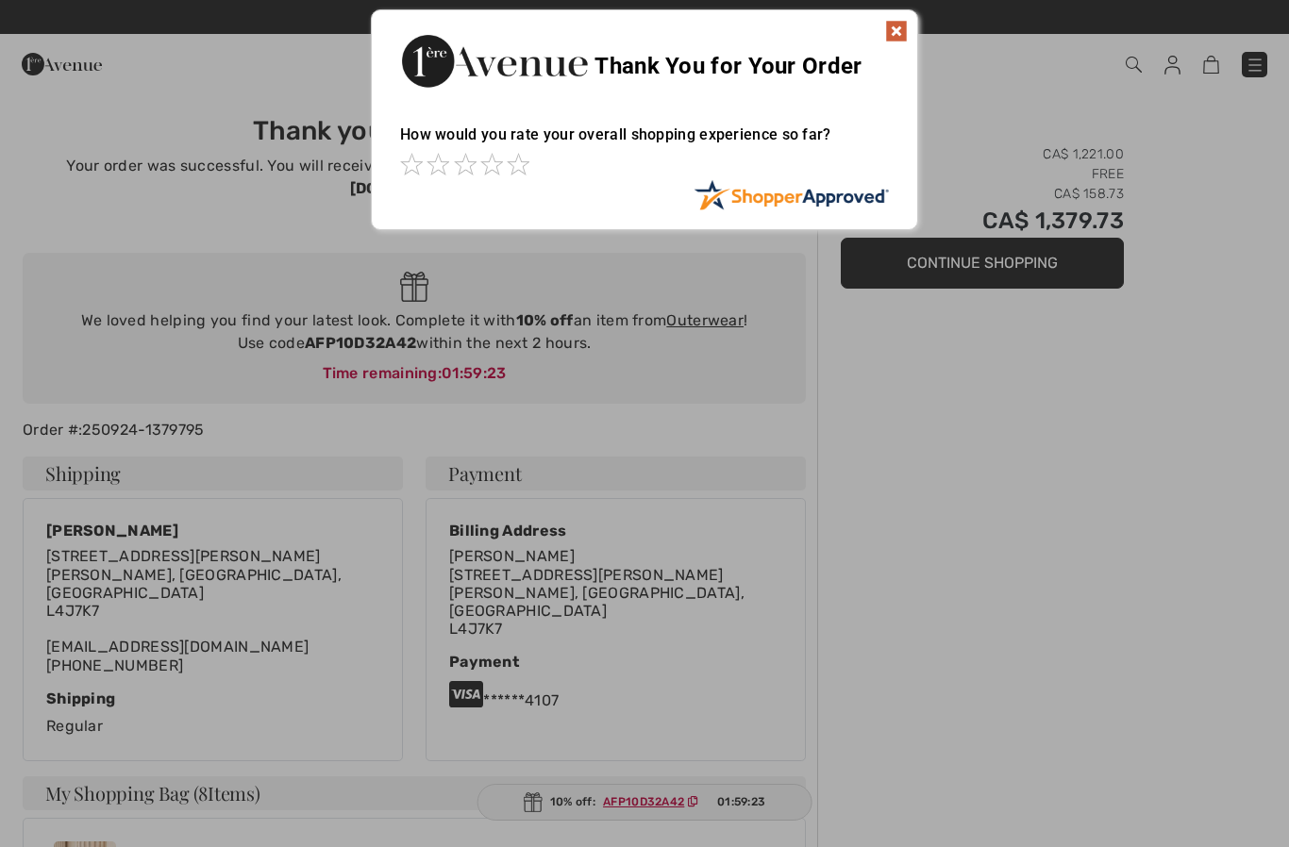
click at [897, 35] on img at bounding box center [896, 31] width 23 height 23
